Goal: Task Accomplishment & Management: Use online tool/utility

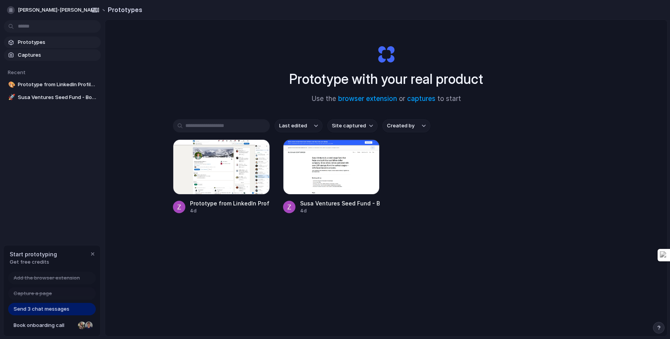
click at [63, 55] on span "Captures" at bounding box center [58, 55] width 80 height 8
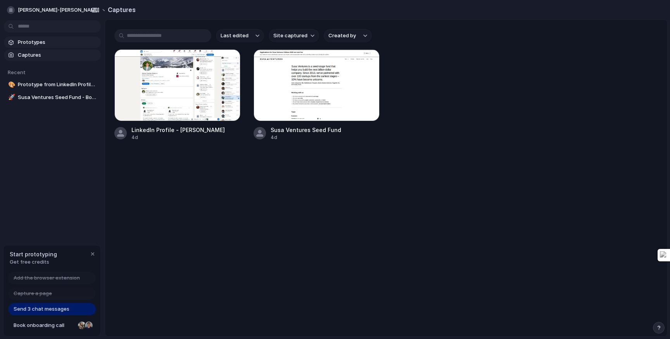
click at [57, 45] on span "Prototypes" at bounding box center [58, 42] width 80 height 8
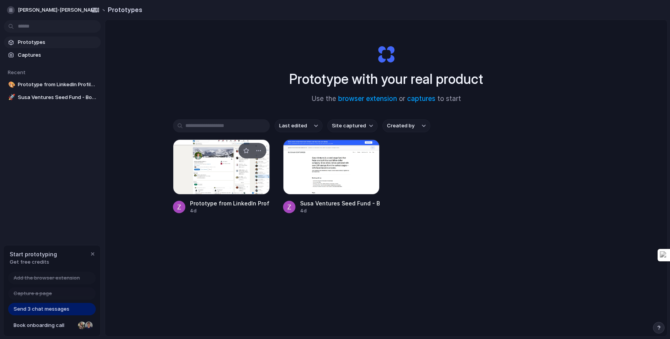
click at [220, 171] on div at bounding box center [221, 166] width 97 height 55
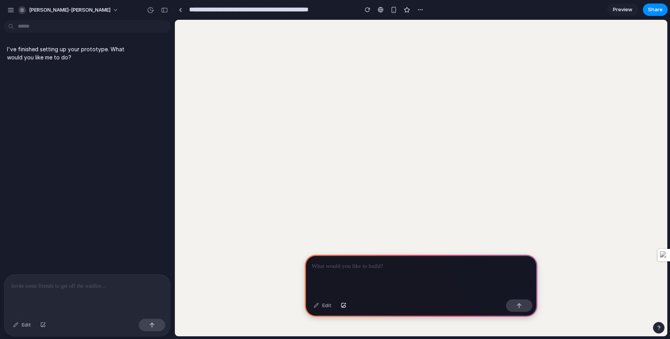
click at [353, 265] on p at bounding box center [421, 265] width 219 height 9
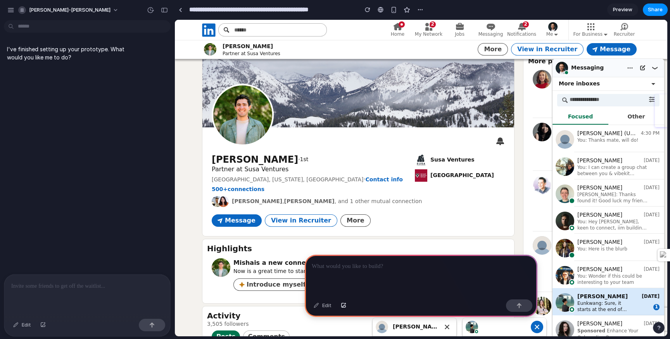
click at [613, 59] on div "Messaging" at bounding box center [588, 68] width 68 height 18
click at [611, 68] on div "Messaging" at bounding box center [588, 68] width 68 height 18
click at [652, 66] on icon at bounding box center [655, 68] width 6 height 6
click at [411, 275] on div at bounding box center [421, 275] width 233 height 42
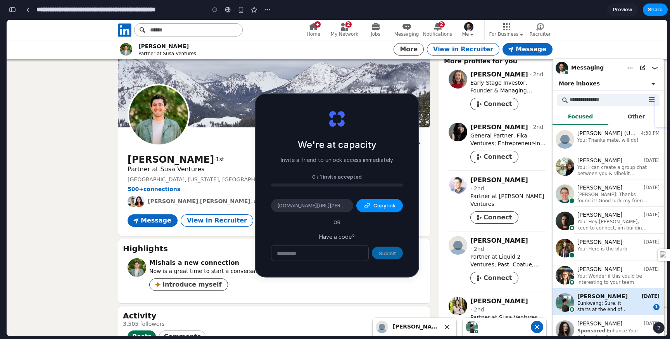
type input "**********"
click at [209, 263] on span "Misha is a new connection" at bounding box center [194, 262] width 90 height 9
click at [26, 13] on link at bounding box center [28, 10] width 12 height 12
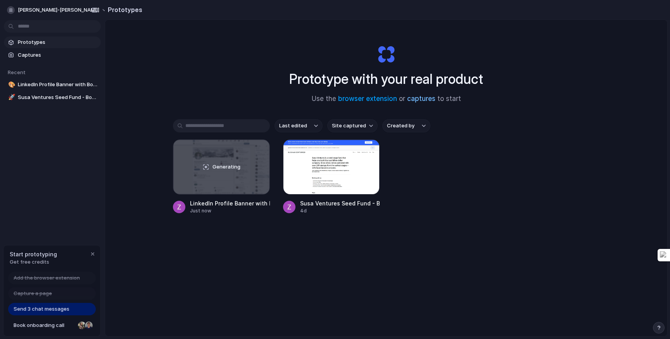
click at [414, 98] on link "captures" at bounding box center [421, 99] width 28 height 8
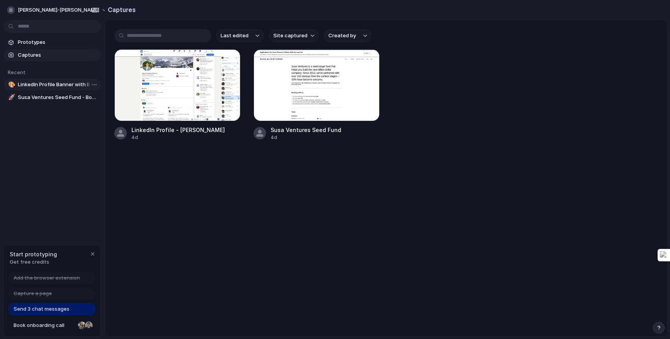
click at [49, 85] on span "LinkedIn Profile Banner with Book Demo Link" at bounding box center [58, 85] width 80 height 8
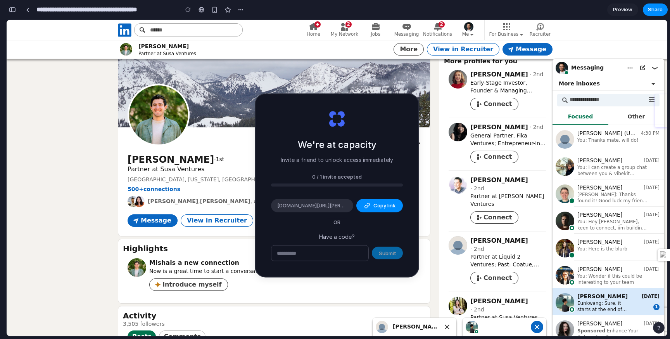
click at [339, 252] on input "text" at bounding box center [320, 253] width 97 height 16
click at [405, 89] on img at bounding box center [274, 88] width 312 height 78
click at [415, 80] on img at bounding box center [274, 88] width 312 height 78
click at [464, 79] on img at bounding box center [458, 79] width 19 height 19
click at [400, 32] on span "Messaging" at bounding box center [406, 34] width 25 height 6
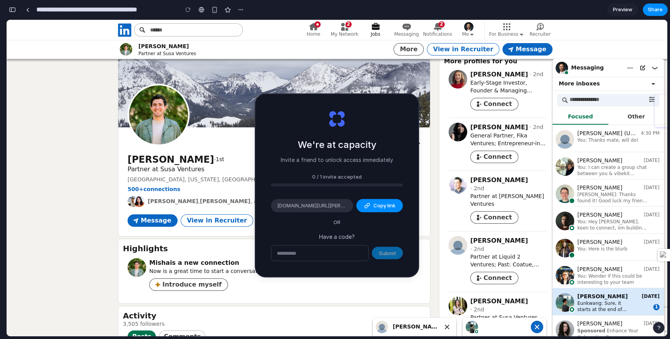
click at [378, 31] on icon at bounding box center [375, 26] width 9 height 9
click at [341, 31] on icon at bounding box center [344, 26] width 9 height 9
click at [308, 28] on link "Home" at bounding box center [313, 30] width 31 height 20
click at [163, 33] on input "text" at bounding box center [188, 29] width 109 height 13
click at [143, 43] on div "[PERSON_NAME]" at bounding box center [163, 47] width 50 height 8
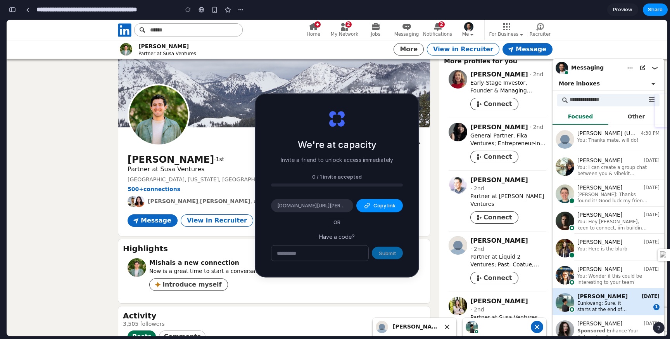
click at [123, 51] on img at bounding box center [126, 49] width 12 height 12
click at [123, 37] on icon at bounding box center [125, 30] width 16 height 16
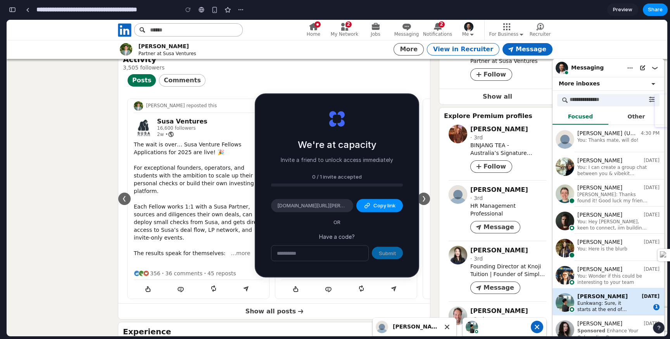
scroll to position [441, 0]
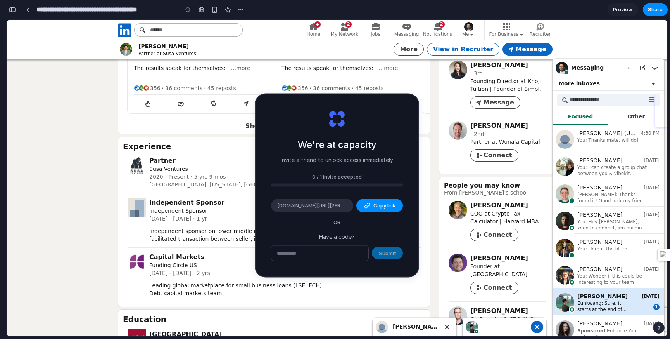
click at [105, 183] on div "[PERSON_NAME] Partner at Susa Ventures More Send profile in a message Save to P…" at bounding box center [337, 92] width 661 height 969
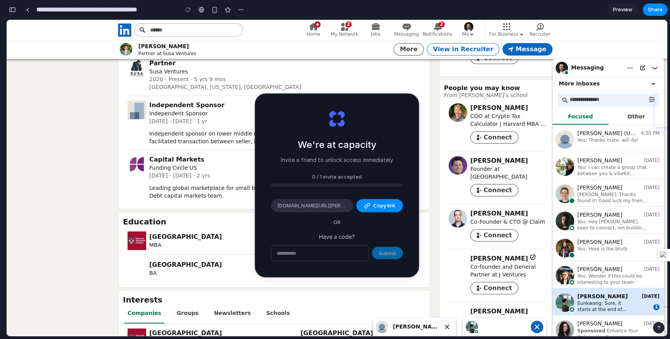
scroll to position [537, 0]
